Goal: Go to known website: Go to known website

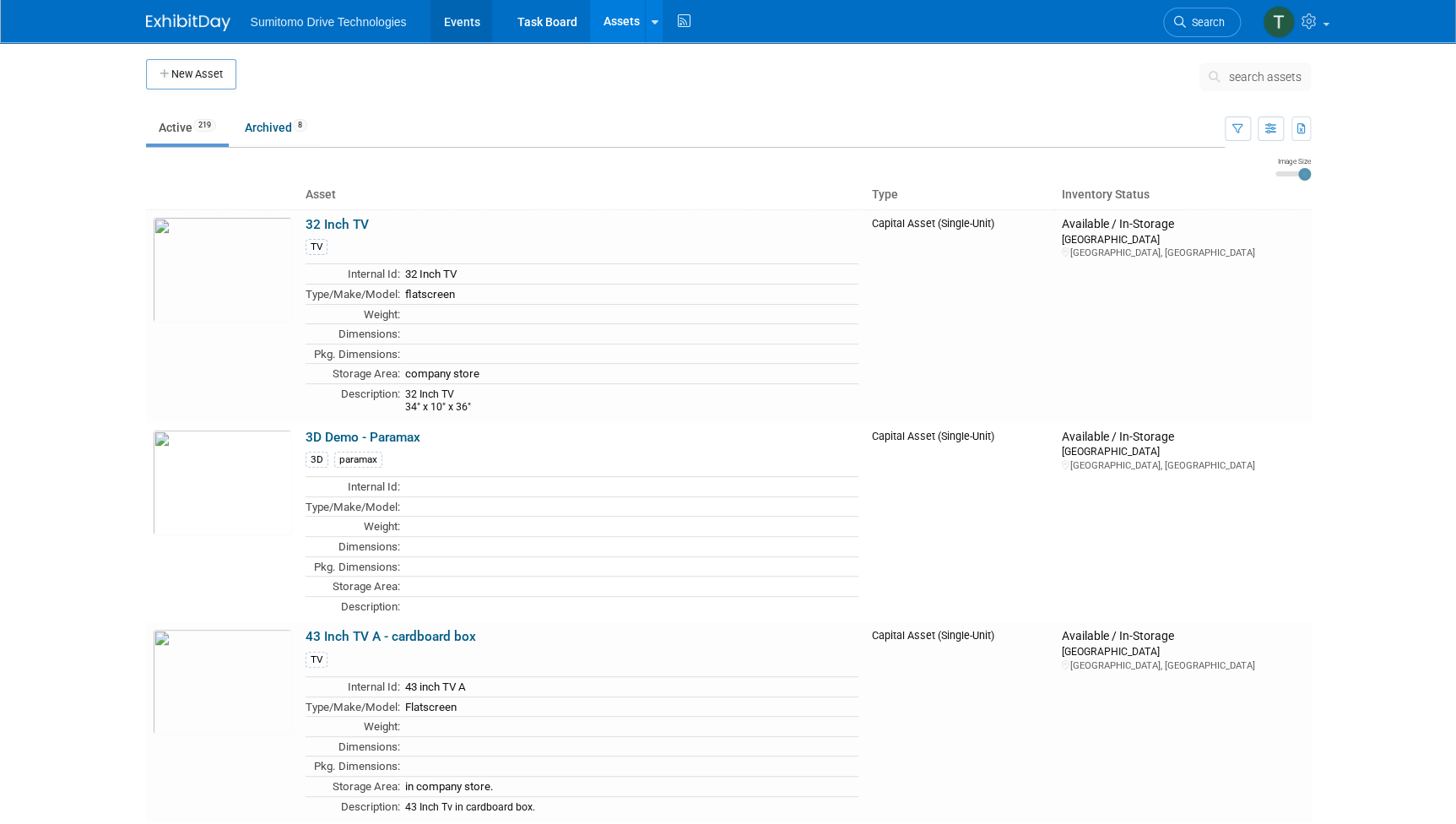
click at [469, 24] on link "Events" at bounding box center [462, 20] width 61 height 42
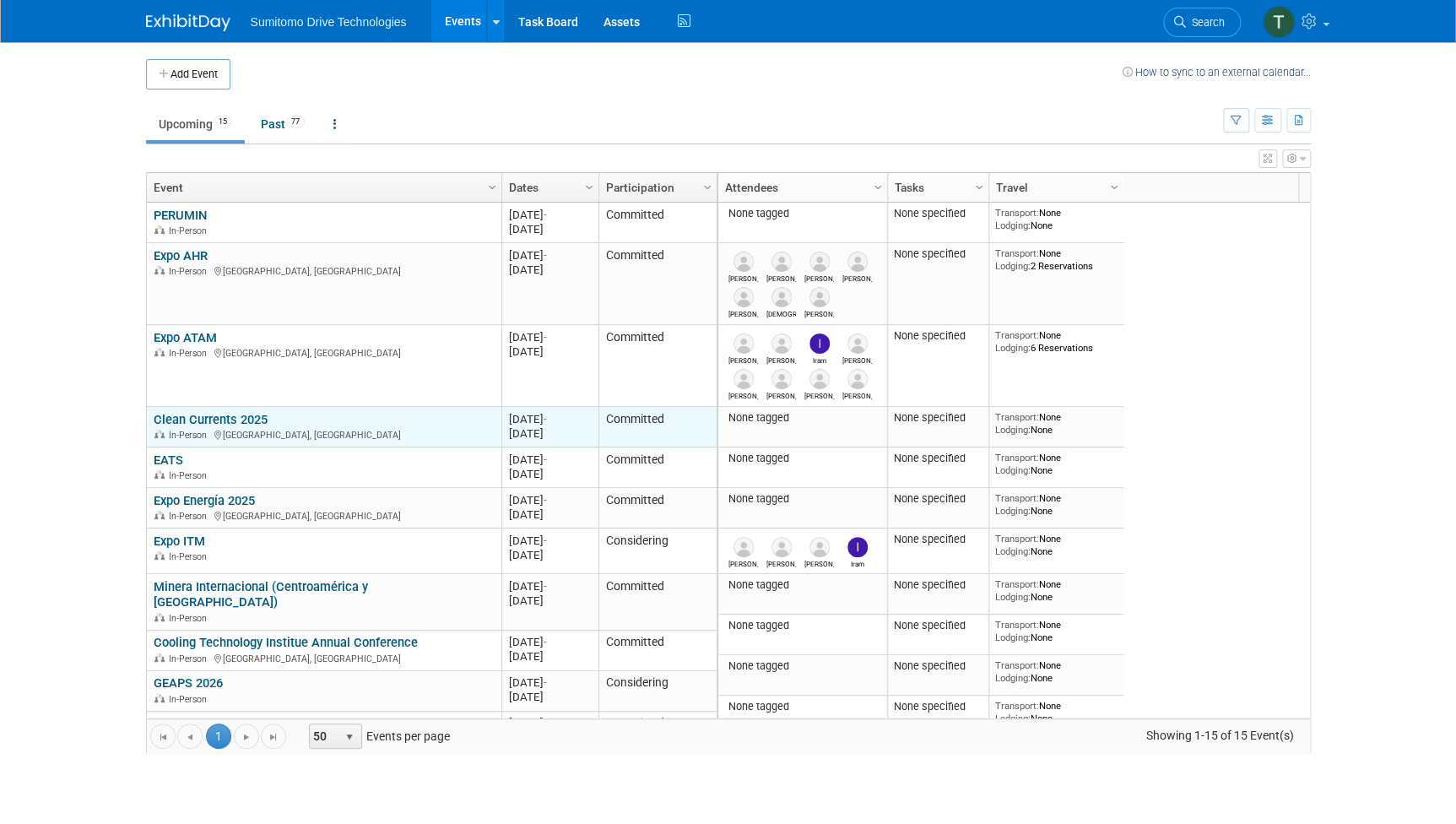
click at [193, 420] on link "Clean Currents 2025" at bounding box center [210, 420] width 114 height 15
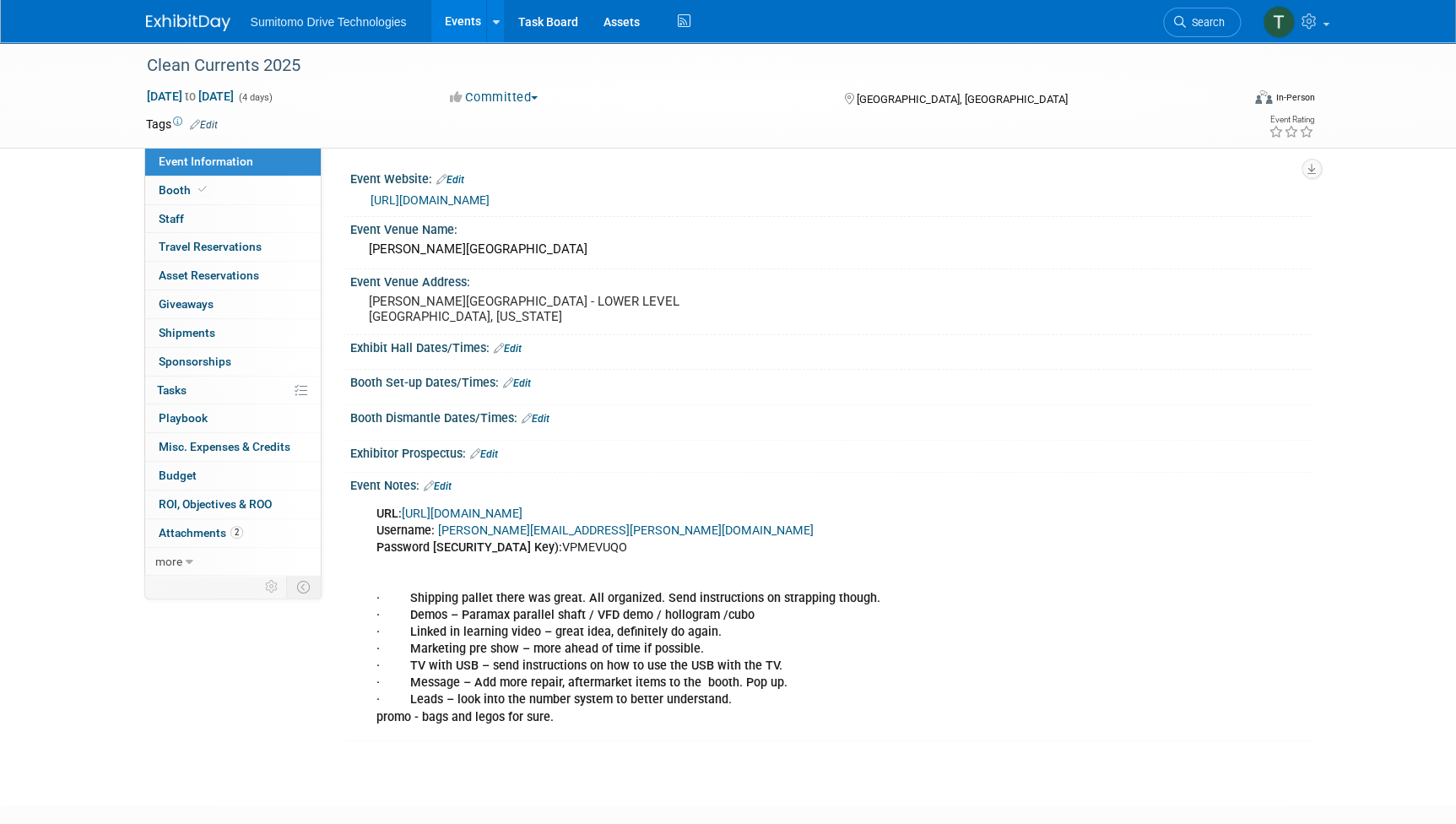
scroll to position [98, 0]
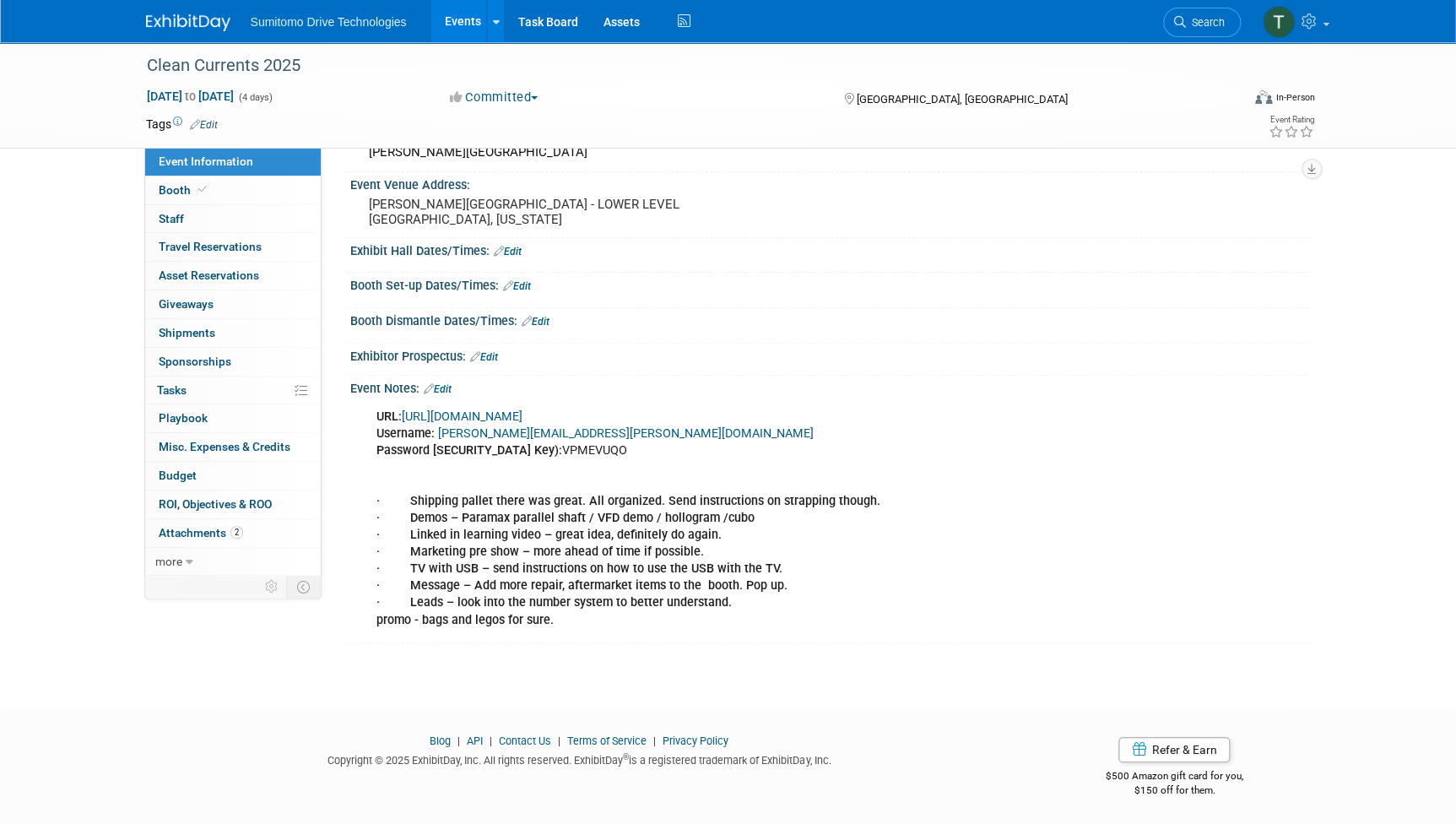
click at [523, 413] on link "[URL][DOMAIN_NAME]" at bounding box center [462, 416] width 121 height 14
